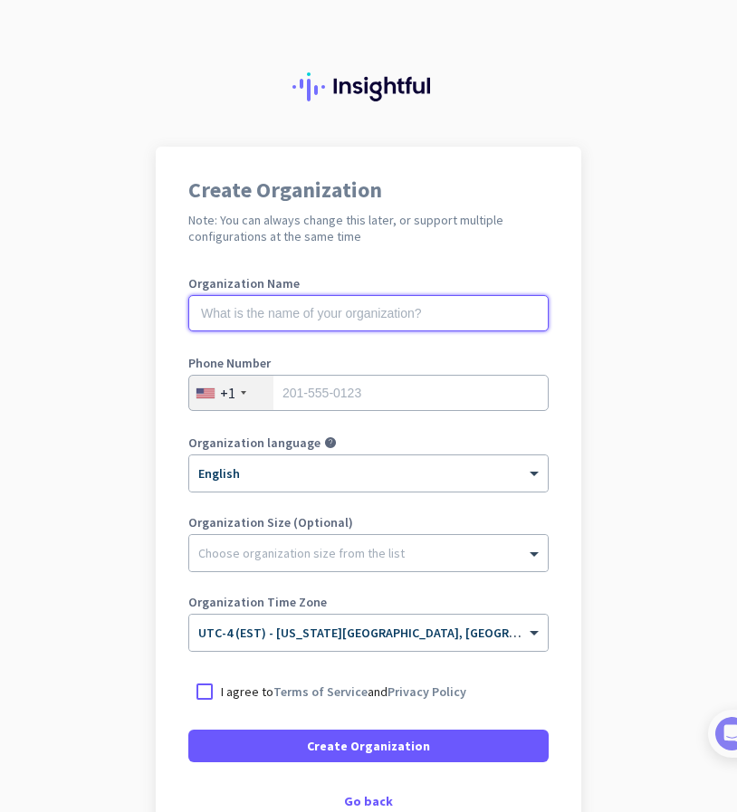
click at [362, 323] on input "text" at bounding box center [368, 313] width 360 height 36
type input "Mercor"
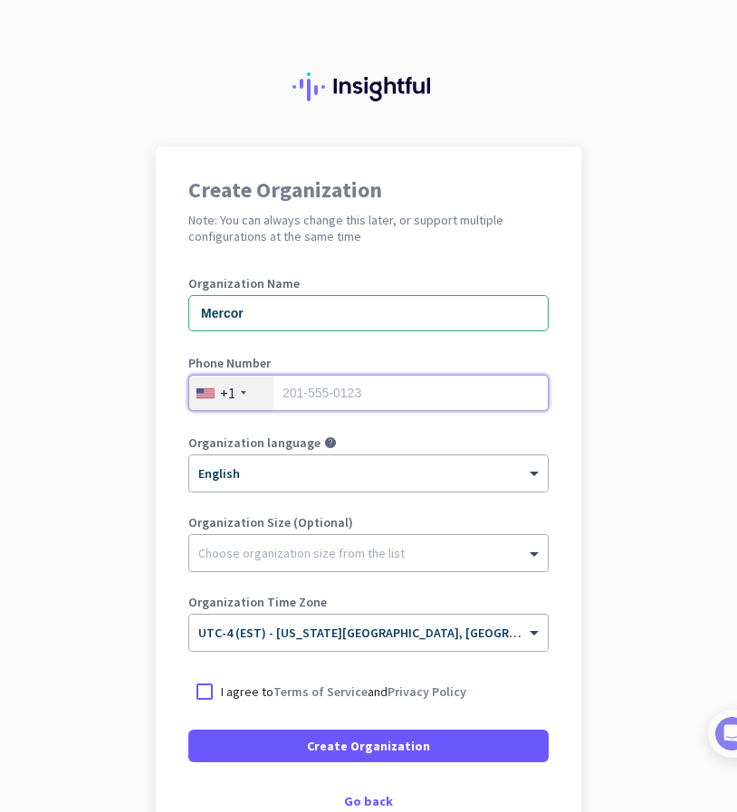
click at [372, 387] on input "tel" at bounding box center [368, 393] width 360 height 36
type input "8643548060"
click at [194, 685] on div at bounding box center [204, 691] width 33 height 33
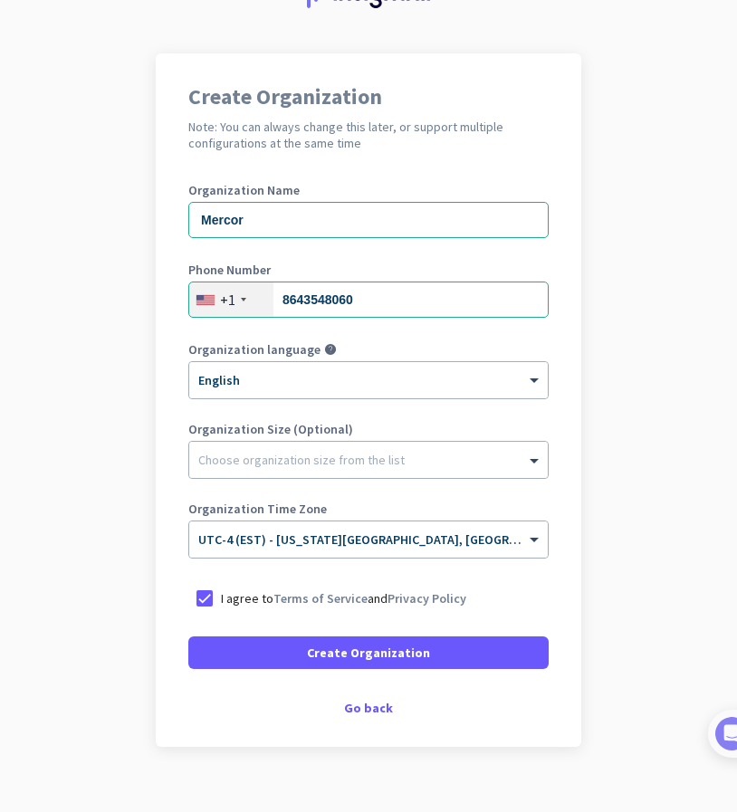
scroll to position [118, 0]
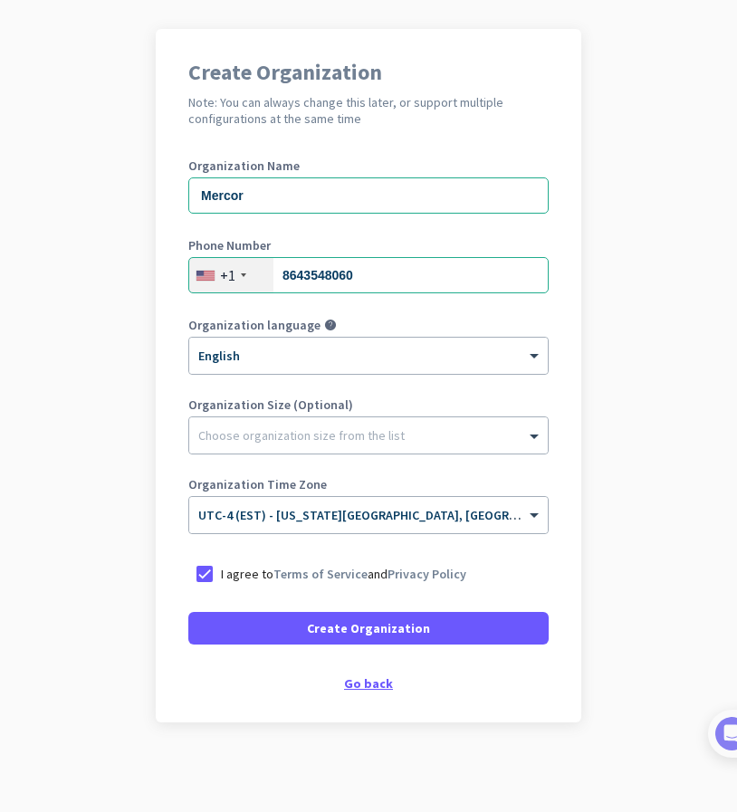
click at [367, 684] on div "Go back" at bounding box center [368, 683] width 360 height 13
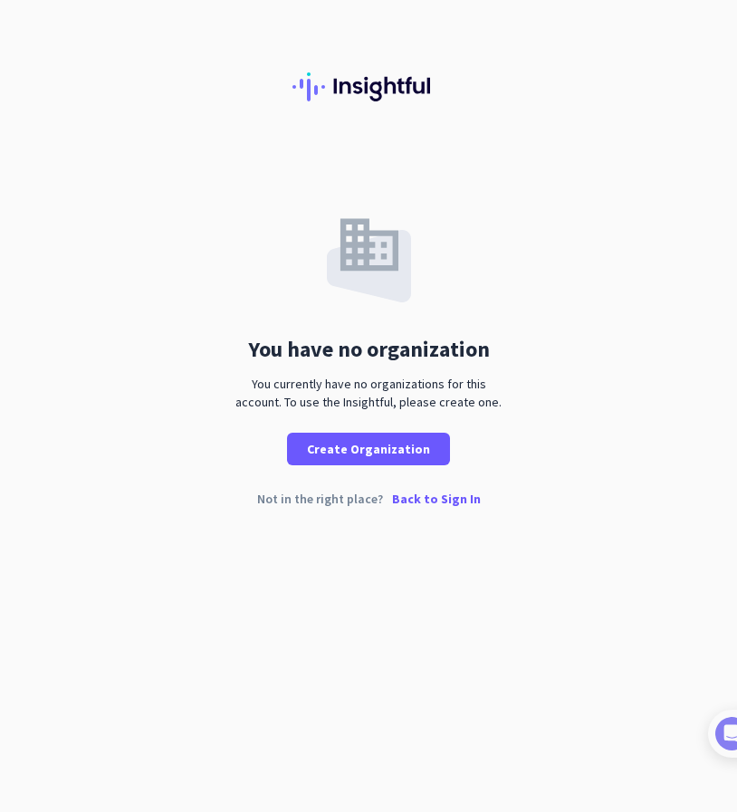
click at [457, 503] on p "Back to Sign In" at bounding box center [436, 498] width 89 height 13
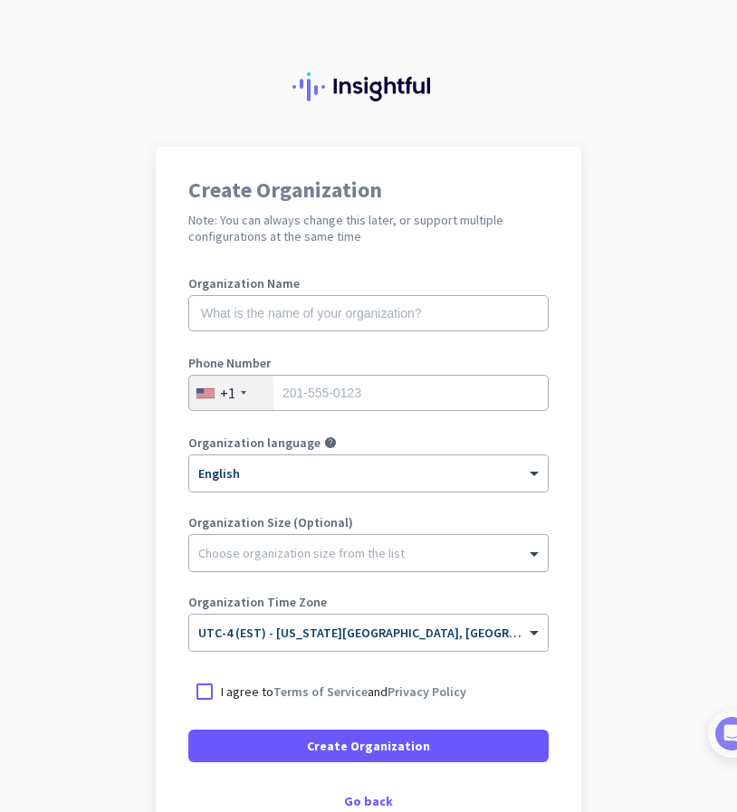
scroll to position [118, 0]
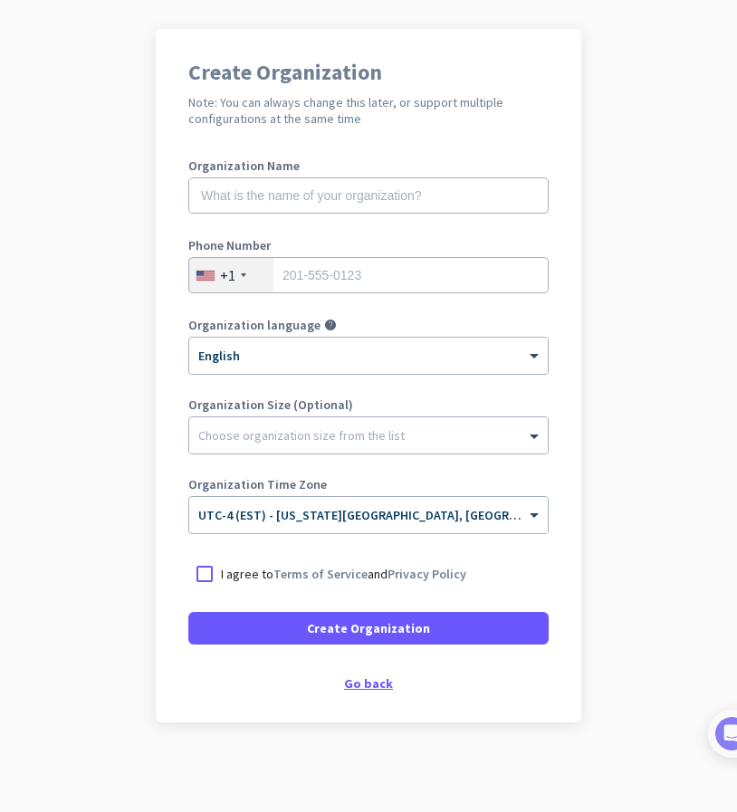
click at [367, 681] on div "Go back" at bounding box center [368, 683] width 360 height 13
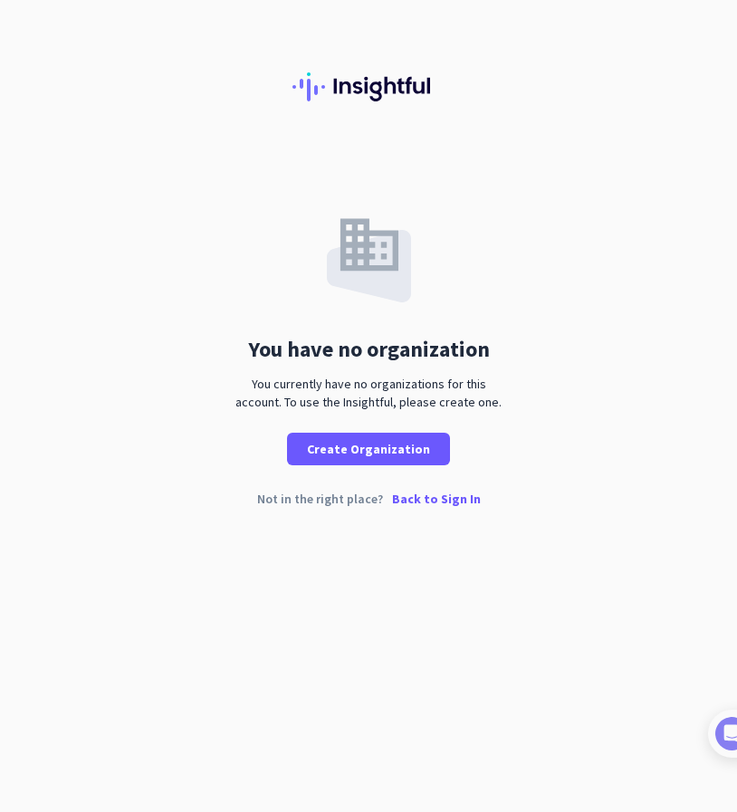
click at [433, 499] on p "Back to Sign In" at bounding box center [436, 498] width 89 height 13
